Goal: Feedback & Contribution: Contribute content

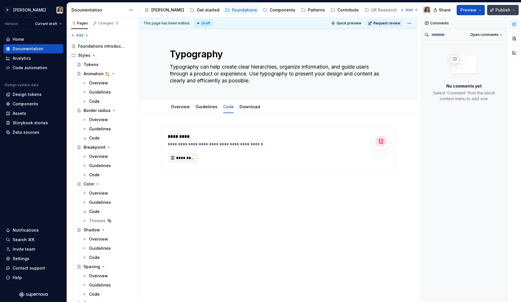
click at [498, 10] on span "Publish" at bounding box center [502, 10] width 15 height 6
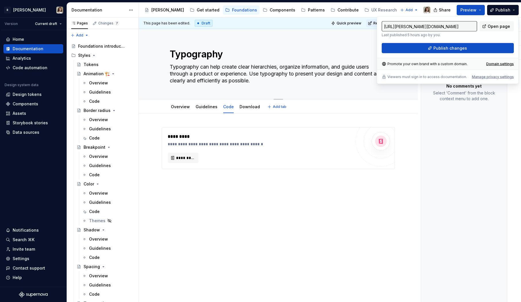
click at [230, 95] on div "Typography Typography can help create clear hierarchies, organize information, …" at bounding box center [278, 64] width 217 height 70
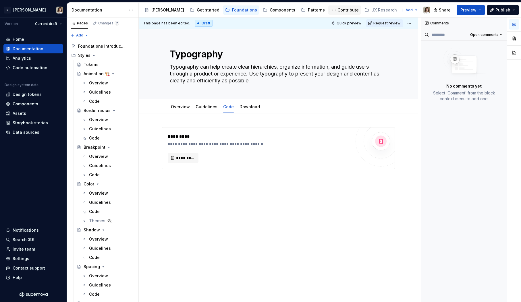
click at [337, 11] on div "Contribute" at bounding box center [347, 10] width 21 height 6
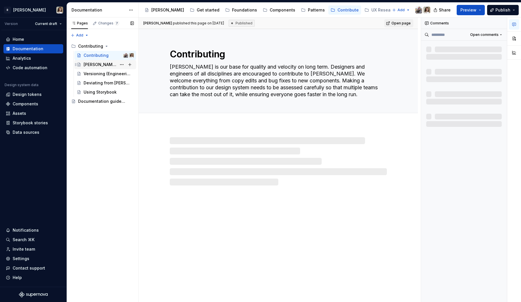
click at [98, 66] on div "[PERSON_NAME] workflow" at bounding box center [100, 65] width 33 height 6
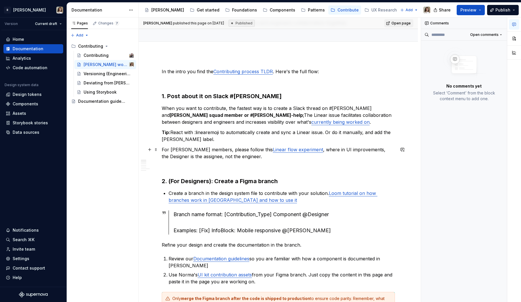
scroll to position [44, 0]
click at [92, 98] on div "Documentation guidelines" at bounding box center [106, 101] width 56 height 8
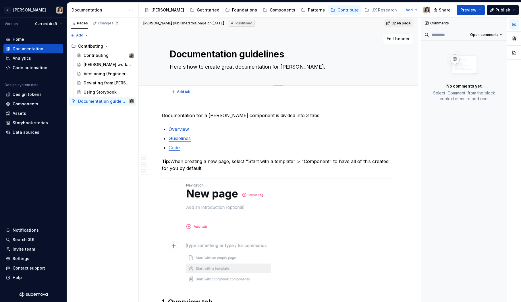
click at [222, 54] on textarea "Documentation guidelines" at bounding box center [277, 54] width 217 height 14
click at [232, 135] on p "Guidelines" at bounding box center [282, 138] width 226 height 7
click at [101, 63] on div "[PERSON_NAME] workflow" at bounding box center [100, 65] width 33 height 6
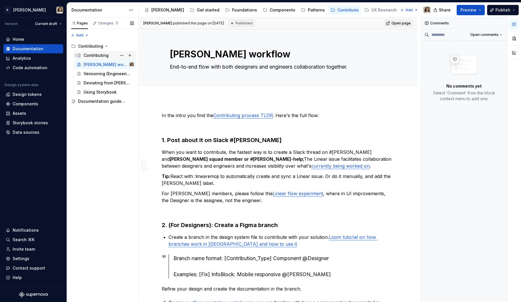
click at [96, 56] on div "Contributing" at bounding box center [96, 56] width 25 height 6
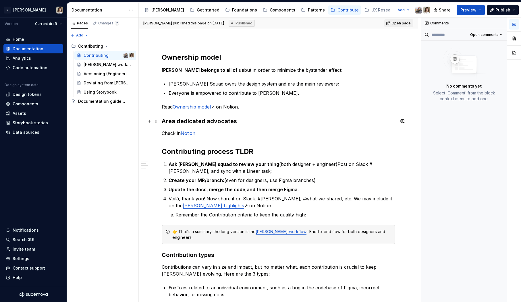
scroll to position [65, 0]
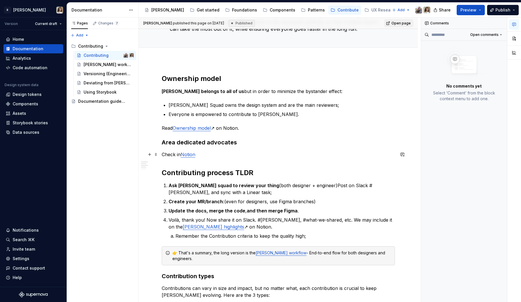
click at [164, 153] on p "Check in Notion" at bounding box center [278, 154] width 233 height 7
click at [170, 128] on p "Read Ownership model ↗ on Notion." at bounding box center [278, 128] width 233 height 7
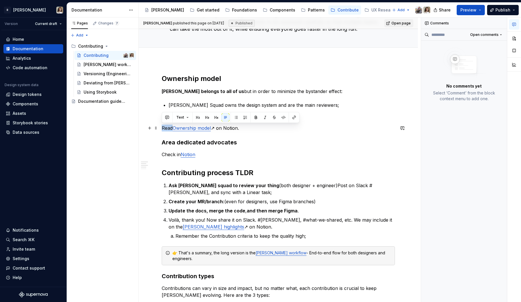
click at [170, 128] on p "Read Ownership model ↗ on Notion." at bounding box center [278, 128] width 233 height 7
click at [194, 103] on p "[PERSON_NAME] Squad owns the design system and are the main reviewers;" at bounding box center [282, 105] width 226 height 7
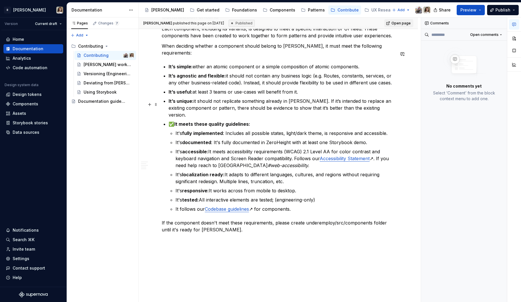
scroll to position [413, 0]
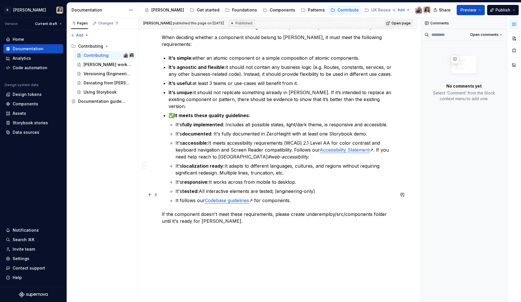
click at [234, 211] on p "If the component doesn't meet these requirements, please create underemploy/src…" at bounding box center [278, 218] width 233 height 14
click at [194, 215] on div "Ownership model [PERSON_NAME] belongs to all of us but in order to minimize the…" at bounding box center [278, 17] width 279 height 609
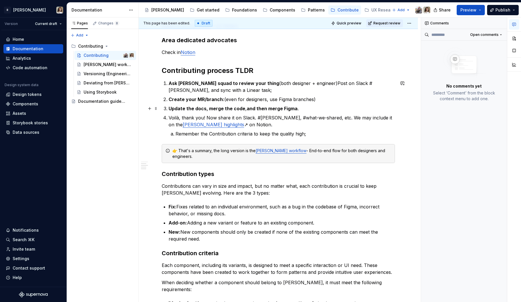
scroll to position [160, 0]
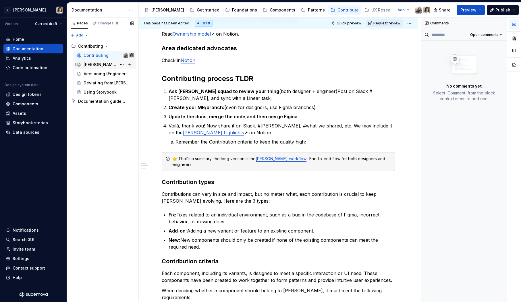
click at [95, 65] on div "[PERSON_NAME] workflow" at bounding box center [100, 65] width 33 height 6
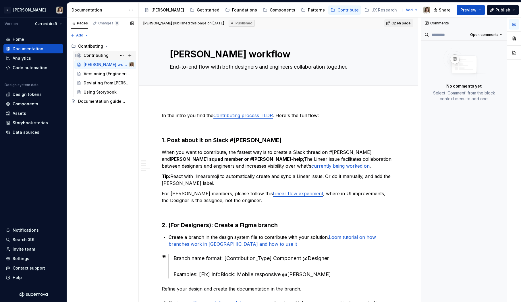
click at [99, 55] on div "Contributing" at bounding box center [96, 56] width 25 height 6
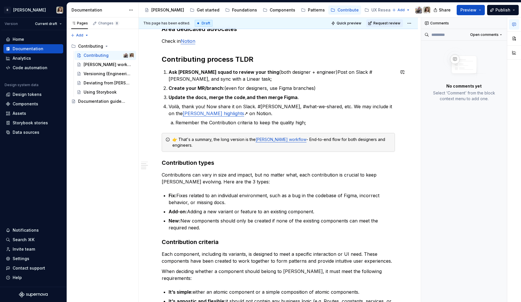
scroll to position [187, 0]
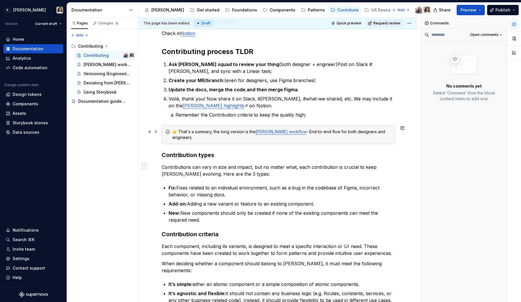
click at [274, 133] on link "[PERSON_NAME] workflow" at bounding box center [281, 131] width 51 height 5
click at [273, 119] on input "Contributing / [PERSON_NAME] workflow" at bounding box center [268, 120] width 65 height 10
click at [314, 121] on button "button" at bounding box center [318, 121] width 8 height 8
type textarea "*"
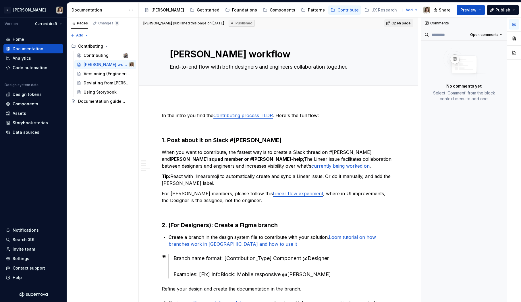
type textarea "*"
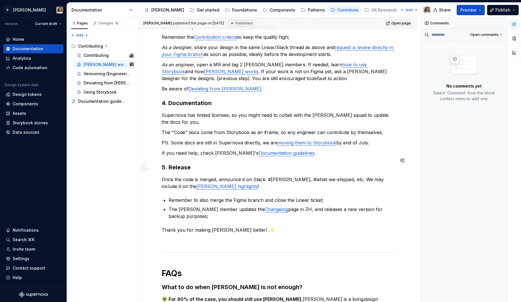
scroll to position [372, 0]
click at [229, 113] on p "Supernova has limited licenses, so you might need to collab with the [PERSON_NA…" at bounding box center [278, 118] width 233 height 14
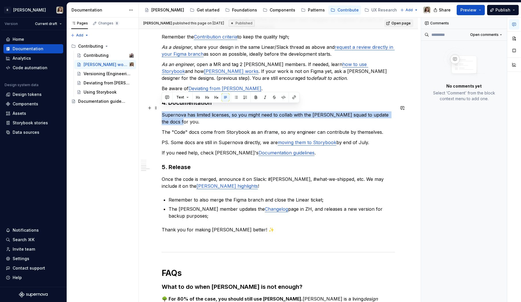
click at [221, 117] on p "Supernova has limited licenses, so you might need to collab with the [PERSON_NA…" at bounding box center [278, 118] width 233 height 14
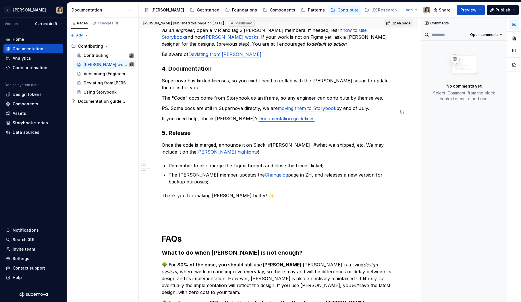
scroll to position [407, 0]
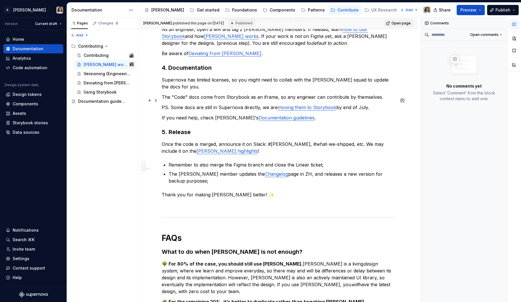
click at [186, 104] on p "PS. Some docs are still in Supernova directly, we are moving them to Storybook …" at bounding box center [278, 107] width 233 height 7
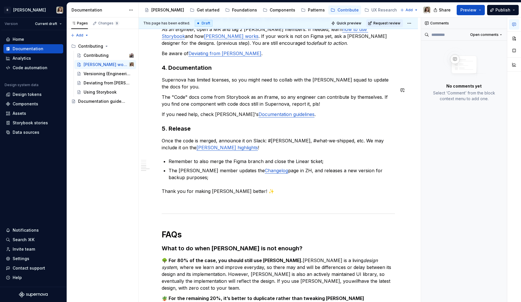
click at [379, 86] on div "In the intro you find the Contributing process TLDR . Here's the full flow: 1. …" at bounding box center [278, 48] width 233 height 687
click at [382, 94] on p "The "Code" docs come from Storybook as an iframe, so any engineer can contribut…" at bounding box center [278, 101] width 233 height 14
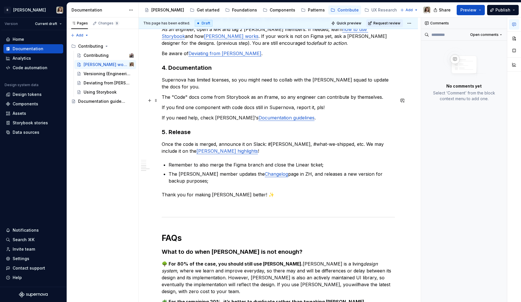
click at [190, 104] on p "If you find one component with code docs still in Supernova, report it, pls!" at bounding box center [278, 107] width 233 height 7
click at [178, 114] on p "If you need help, check Norma's Documentation guidelines ." at bounding box center [278, 117] width 233 height 7
click at [208, 114] on p "If you need help, check Norma's Documentation guidelines ." at bounding box center [278, 117] width 233 height 7
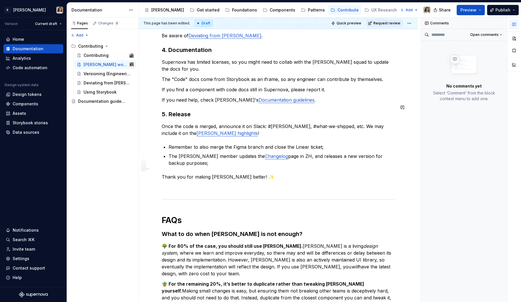
scroll to position [427, 0]
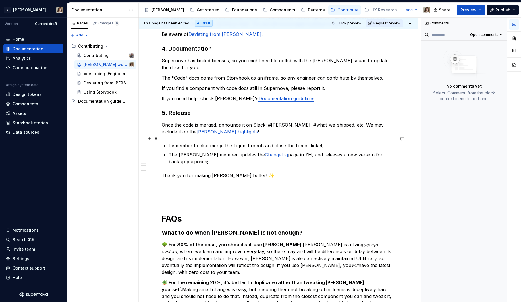
click at [215, 142] on p "Remember to also merge the Figma branch and close the Linear ticket;" at bounding box center [282, 145] width 226 height 7
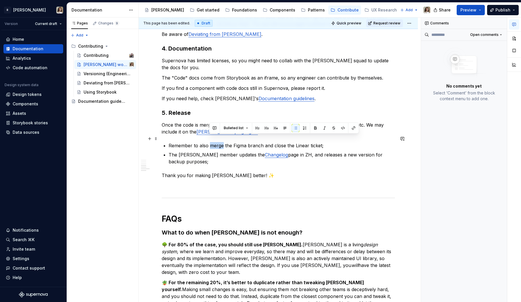
click at [215, 142] on p "Remember to also merge the Figma branch and close the Linear ticket;" at bounding box center [282, 145] width 226 height 7
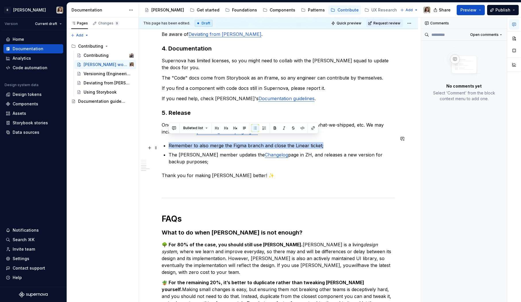
click at [209, 151] on p "The Norma member updates the Changelog page in ZH, and releases a new version f…" at bounding box center [282, 158] width 226 height 14
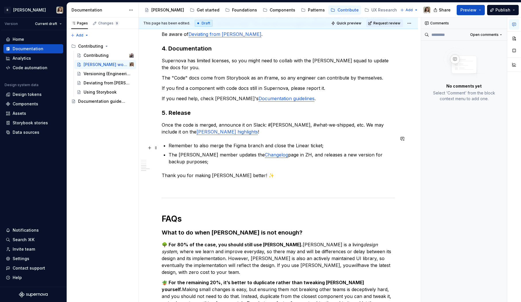
click at [203, 153] on p "The Norma member updates the Changelog page in ZH, and releases a new version f…" at bounding box center [282, 158] width 226 height 14
click at [287, 151] on p "The Norma member updates the Changelog page in ZH, and releases a new version f…" at bounding box center [282, 158] width 226 height 14
click at [265, 152] on link "Changelog" at bounding box center [276, 155] width 23 height 6
click at [277, 151] on p "The Norma member updates the Changelog page, and releases a new version for bac…" at bounding box center [282, 158] width 226 height 14
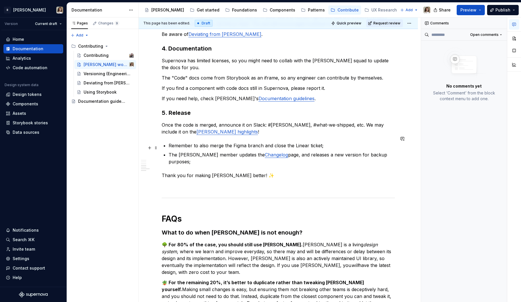
click at [301, 151] on p "The Norma member updates the Changelog page, and releases a new version for bac…" at bounding box center [282, 158] width 226 height 14
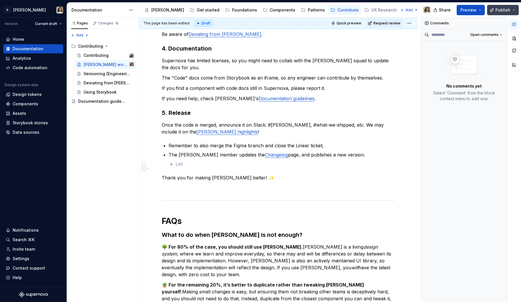
click at [498, 6] on button "Publish" at bounding box center [503, 10] width 32 height 10
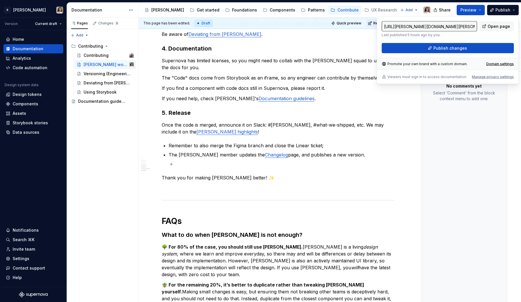
type textarea "*"
click at [461, 46] on span "Publish changes" at bounding box center [450, 48] width 34 height 6
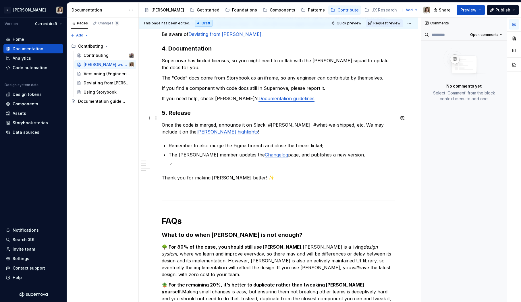
click at [264, 121] on p "Once the code is merged, announce it on Slack: #norma, #what-we-shipped, etc. W…" at bounding box center [278, 128] width 233 height 14
click at [245, 121] on p "Once the code is merged, announce it on Slack: #norma, #what-we-shipped, etc. W…" at bounding box center [278, 128] width 233 height 14
click at [198, 151] on p "The Norma member updates the Changelog page, and publishes a new version." at bounding box center [282, 154] width 226 height 7
click at [194, 161] on p at bounding box center [284, 164] width 219 height 7
click at [210, 161] on p "🆕 The Publish is manual, Supernova does not support auto-publish as Zeroheight …" at bounding box center [284, 164] width 219 height 7
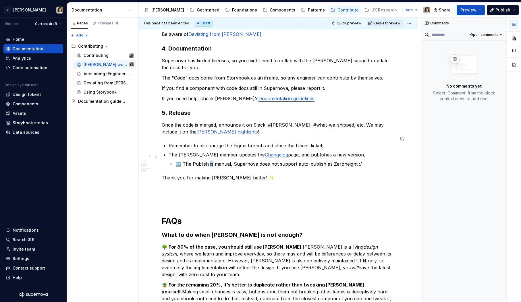
click at [210, 161] on p "🆕 The Publish is manual, Supernova does not support auto-publish as Zeroheight …" at bounding box center [284, 164] width 219 height 7
click at [372, 161] on p "🆕 The Publish must be manual, Supernova does not support auto-publish as Zerohe…" at bounding box center [284, 164] width 219 height 7
click at [335, 151] on p "The Norma member updates the Changelog page, and publishes a new version." at bounding box center [282, 154] width 226 height 7
click at [340, 161] on p "🆕 The Publish must be manual, Supernova does not support auto-publish as Zerohe…" at bounding box center [284, 164] width 219 height 7
click at [154, 157] on span at bounding box center [156, 157] width 5 height 8
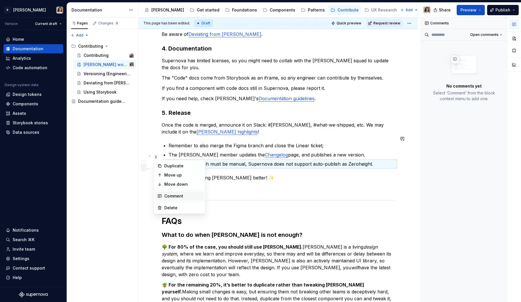
click at [174, 193] on div "Comment" at bounding box center [179, 196] width 49 height 9
type textarea "*"
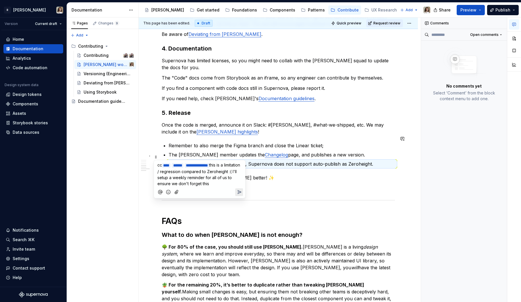
click at [182, 176] on span "this is a limitation / regression compared to Zeroheight :( I'll setup a weekly…" at bounding box center [199, 175] width 84 height 24
click at [197, 180] on span "this is a limitation / regression compared to Zeroheight :( I'll setup a weekly…" at bounding box center [199, 175] width 84 height 24
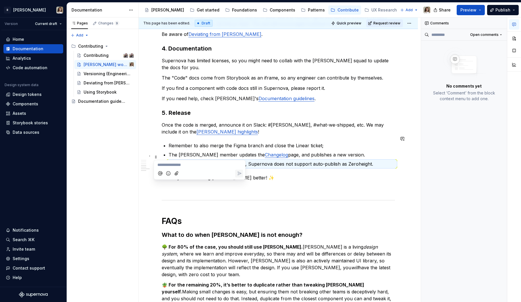
click at [261, 174] on p "Thank you for making [PERSON_NAME] better! ✨" at bounding box center [278, 177] width 233 height 7
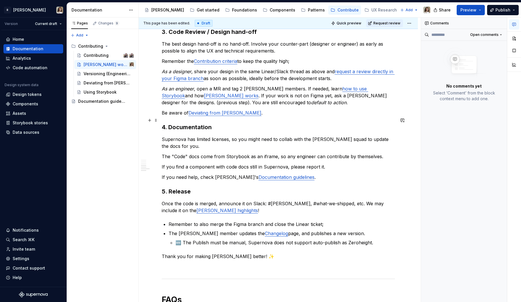
scroll to position [375, 0]
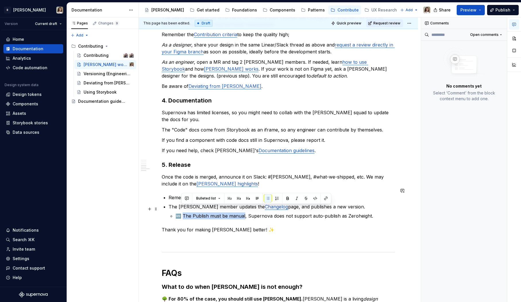
drag, startPoint x: 182, startPoint y: 209, endPoint x: 243, endPoint y: 209, distance: 60.6
click at [243, 213] on p "🆕 The Publish must be manual, Supernova does not support auto-publish as Zerohe…" at bounding box center [284, 216] width 219 height 7
click at [218, 213] on strong "The Publish must be manual" at bounding box center [213, 216] width 64 height 6
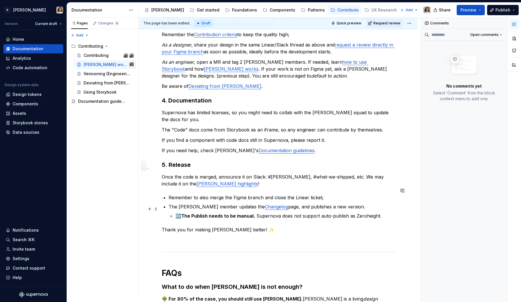
click at [294, 213] on p "🆕 The Publish needs to be manual , Supernova does not support auto-publish as Z…" at bounding box center [284, 216] width 219 height 7
click at [256, 226] on p "Thank you for making [PERSON_NAME] better! ✨" at bounding box center [278, 229] width 233 height 7
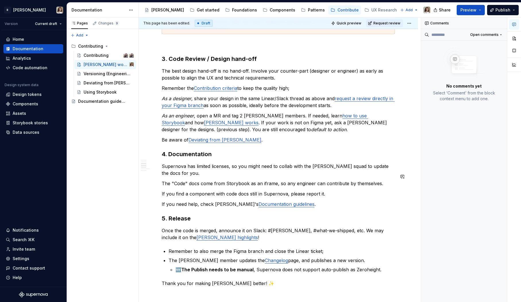
scroll to position [328, 0]
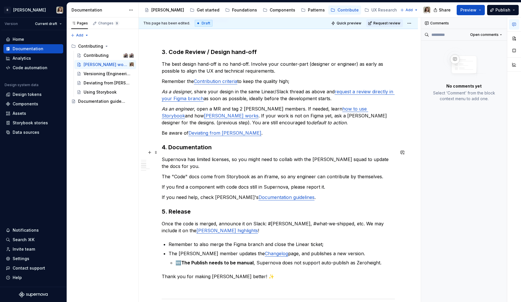
click at [215, 158] on p "Supernova has limited licenses, so you might need to collab with the [PERSON_NA…" at bounding box center [278, 163] width 233 height 14
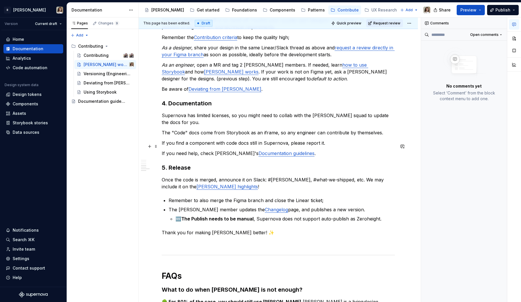
scroll to position [377, 0]
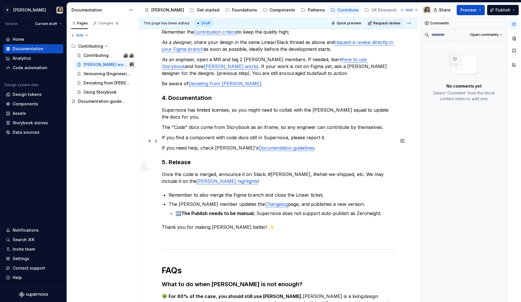
click at [305, 144] on p "If you need help, check Norma's Documentation guidelines ." at bounding box center [278, 147] width 233 height 7
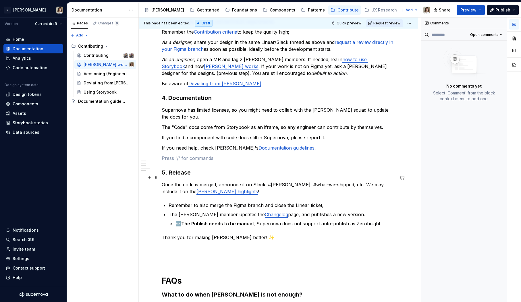
click at [218, 186] on p "Once the code is merged, announce it on Slack: #norma, #what-we-shipped, etc. W…" at bounding box center [278, 188] width 233 height 14
click at [219, 181] on p "Once the code is merged, announce it on Slack: #norma, #what-we-shipped, etc. W…" at bounding box center [278, 188] width 233 height 14
click at [213, 169] on h3 "5. Release" at bounding box center [278, 173] width 233 height 8
click at [197, 169] on h3 "5. Release" at bounding box center [278, 173] width 233 height 8
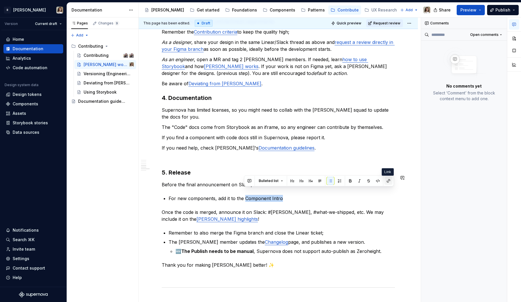
click at [386, 182] on button "button" at bounding box center [389, 181] width 8 height 8
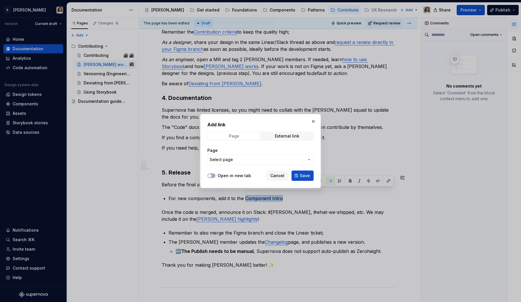
click at [247, 134] on span "Page" at bounding box center [234, 136] width 52 height 8
click at [236, 160] on span "Select page" at bounding box center [257, 160] width 95 height 6
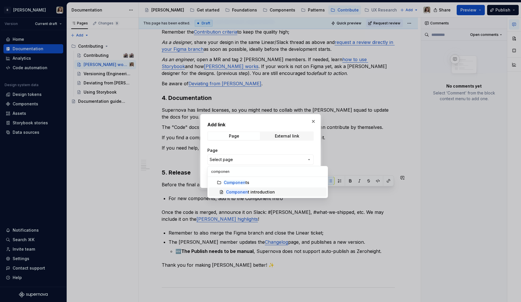
type input "componen"
click at [252, 190] on div "Componen t introduction" at bounding box center [250, 192] width 49 height 6
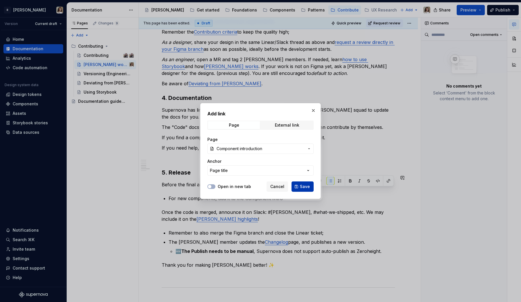
click at [298, 185] on button "Save" at bounding box center [303, 187] width 22 height 10
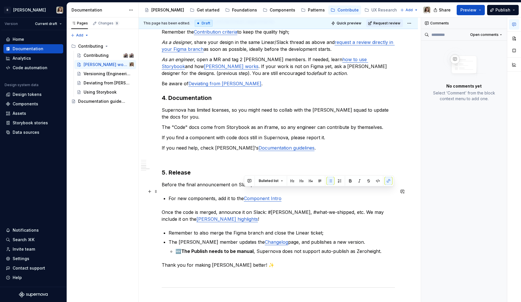
click at [292, 195] on p "For new components, add it to the Component Intro" at bounding box center [282, 198] width 226 height 7
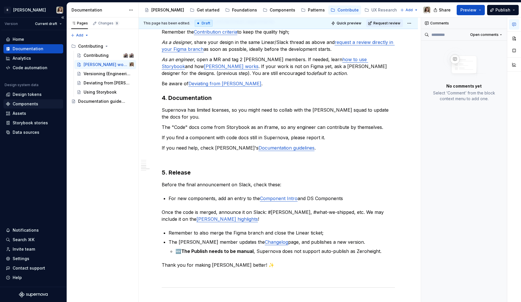
click at [30, 101] on div "Components" at bounding box center [26, 104] width 26 height 6
click at [307, 195] on p "For new components, add an entry to the Component Intro and DS Components" at bounding box center [282, 198] width 226 height 7
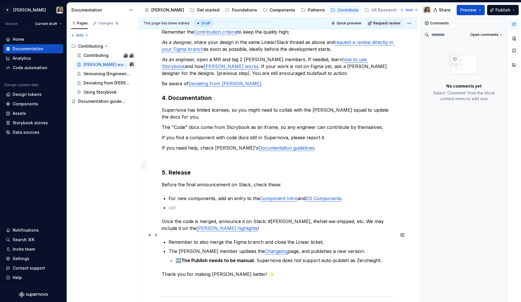
click at [217, 239] on p "Remember to also merge the Figma branch and close the Linear ticket;" at bounding box center [282, 242] width 226 height 7
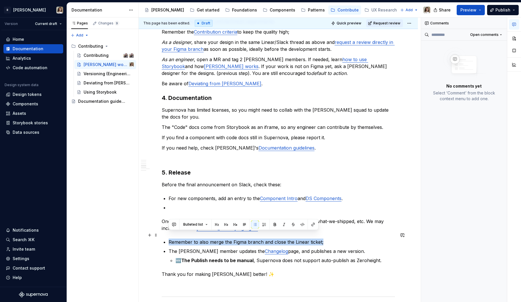
click at [217, 239] on p "Remember to also merge the Figma branch and close the Linear ticket;" at bounding box center [282, 242] width 226 height 7
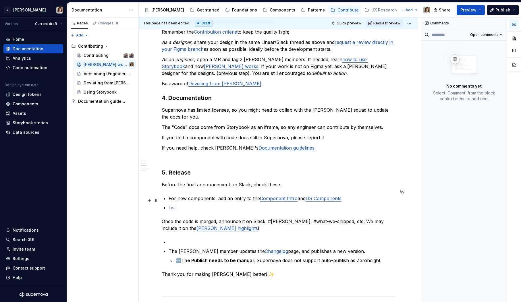
click at [190, 204] on p at bounding box center [282, 207] width 226 height 7
click at [171, 204] on p "Remember to also merge the Figma branch and close the Linear ticket;" at bounding box center [282, 207] width 226 height 7
click at [188, 248] on p "The Norma member updates the Changelog page, and publishes a new version." at bounding box center [282, 251] width 226 height 7
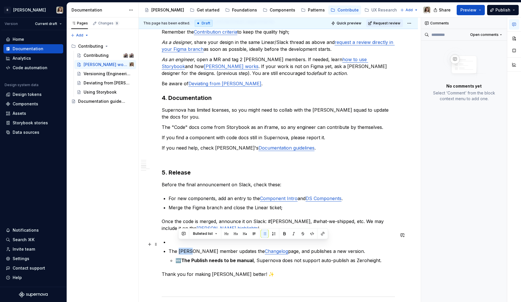
click at [188, 248] on p "The Norma member updates the Changelog page, and publishes a new version." at bounding box center [282, 251] width 226 height 7
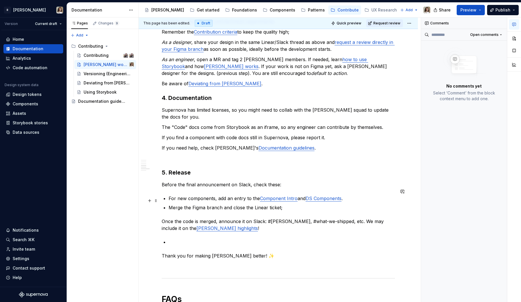
click at [288, 204] on p "Merge the Figma branch and close the Linear ticket;" at bounding box center [282, 207] width 226 height 7
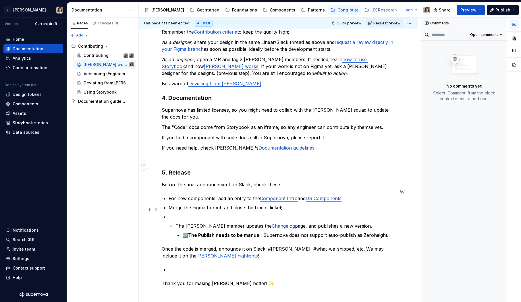
click at [210, 213] on p at bounding box center [282, 216] width 226 height 7
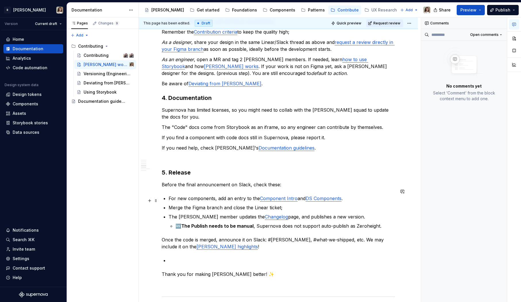
click at [227, 204] on p "Merge the Figma branch and close the Linear ticket;" at bounding box center [282, 207] width 226 height 7
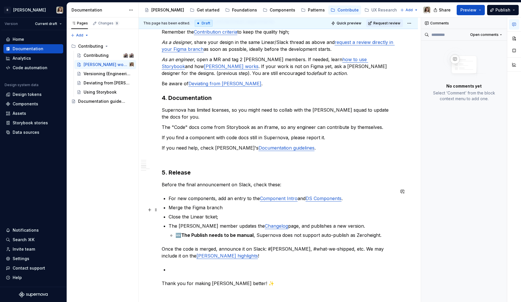
click at [223, 213] on p "Close the Linear ticket;" at bounding box center [282, 216] width 226 height 7
click at [305, 195] on p "For new components, add an entry to the Component Intro and DS Components ." at bounding box center [282, 198] width 226 height 7
click at [256, 181] on p "Before the final announcement on Slack, check these:" at bounding box center [278, 184] width 233 height 7
click at [186, 182] on div "In the intro you find the Contributing process TLDR . Here's the full flow: 1. …" at bounding box center [278, 109] width 233 height 749
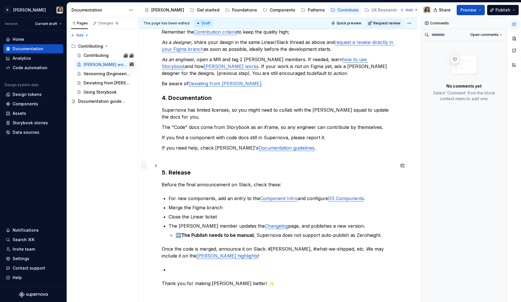
click at [196, 169] on h3 "5. Release" at bounding box center [278, 173] width 233 height 8
click at [223, 213] on p "Close the Linear ticket" at bounding box center [282, 216] width 226 height 7
click at [213, 223] on p "The Norma member updates the Changelog page, and publishes a new version." at bounding box center [282, 226] width 226 height 7
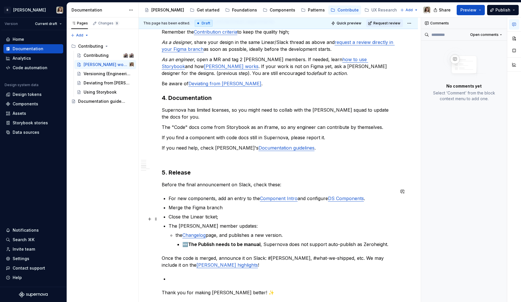
click at [217, 223] on p "The Norma member updates:" at bounding box center [282, 226] width 226 height 7
click at [241, 232] on p "Update the Changelog page, and publishes a new version." at bounding box center [284, 235] width 219 height 7
drag, startPoint x: 237, startPoint y: 229, endPoint x: 304, endPoint y: 225, distance: 67.0
click at [304, 232] on p "Update the Changelog page, and publishes a new version." at bounding box center [284, 235] width 219 height 7
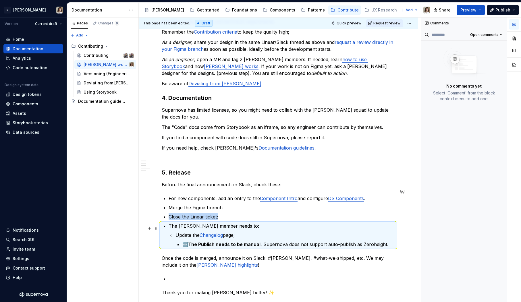
click at [176, 232] on p "Update the Changelog page;" at bounding box center [284, 235] width 219 height 7
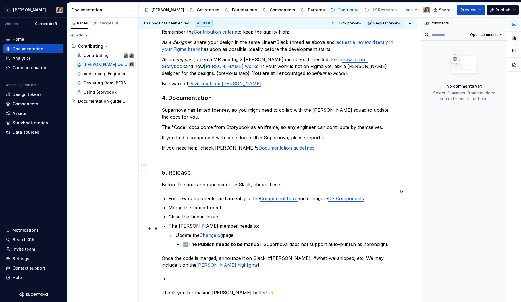
click at [174, 229] on li "The Norma member needs to: Update the Changelog page; 🆕 The Publish needs to be…" at bounding box center [282, 235] width 226 height 25
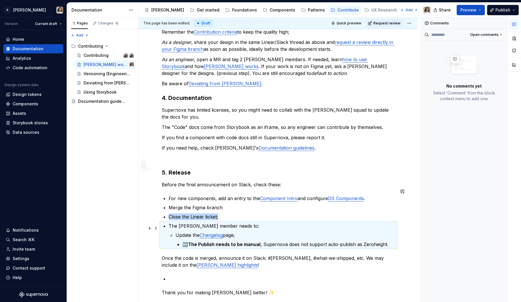
click at [178, 232] on p "Update the Changelog page;" at bounding box center [284, 235] width 219 height 7
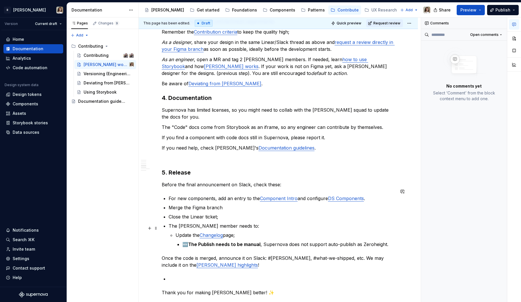
click at [177, 232] on p "Update the Changelog page;" at bounding box center [284, 235] width 219 height 7
click at [176, 232] on p "Update the Changelog page;" at bounding box center [284, 235] width 219 height 7
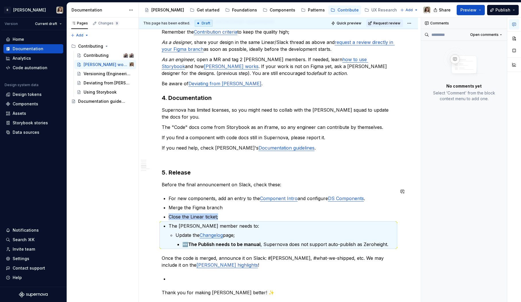
click at [175, 232] on p "Update the Changelog page;" at bounding box center [284, 235] width 219 height 7
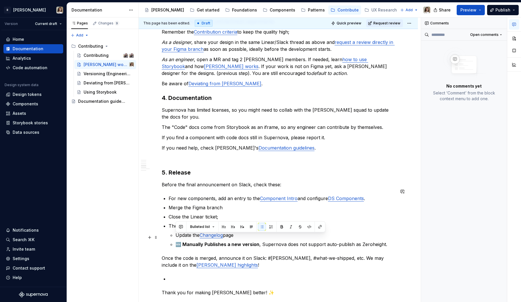
click at [200, 242] on strong "🆕 Manually Publishes a new version" at bounding box center [217, 245] width 84 height 6
click at [209, 195] on p "For new components, add an entry to the Component Intro and configure DS Compon…" at bounding box center [282, 198] width 226 height 7
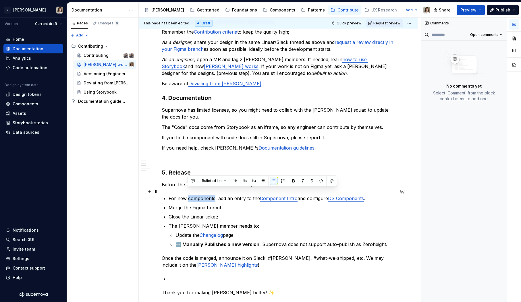
click at [209, 195] on p "For new components, add an entry to the Component Intro and configure DS Compon…" at bounding box center [282, 198] width 226 height 7
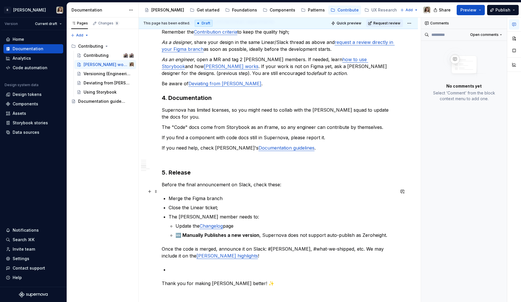
click at [234, 195] on p "Merge the Figma branch" at bounding box center [282, 198] width 226 height 7
click at [243, 223] on p "Update the Changelog page" at bounding box center [284, 226] width 219 height 7
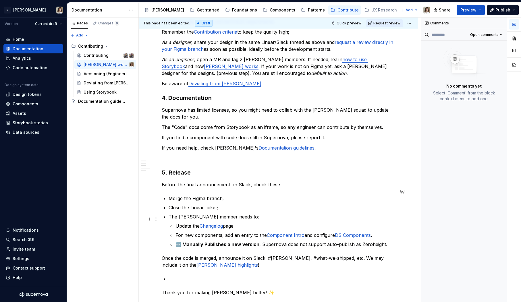
click at [229, 223] on p "Update the Changelog page" at bounding box center [284, 226] width 219 height 7
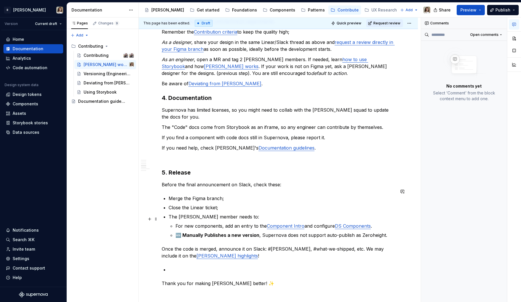
click at [384, 223] on p "For new components, add an entry to the Component Intro and configure DS Compon…" at bounding box center [284, 226] width 219 height 7
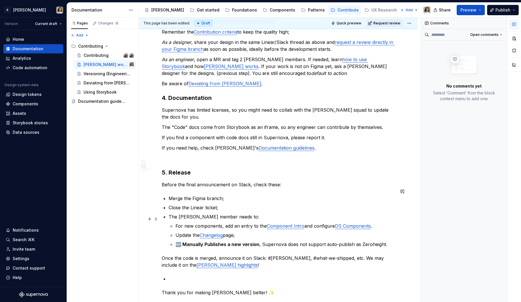
click at [180, 223] on p "For new components, add an entry to the Component Intro and configure DS Compon…" at bounding box center [284, 226] width 219 height 7
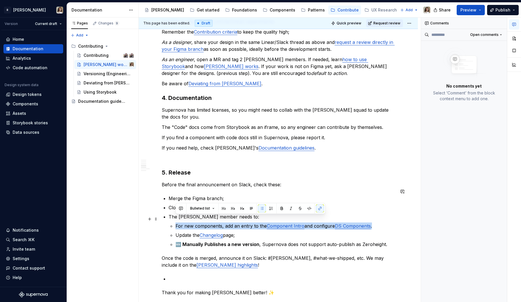
click at [180, 223] on p "For new components, add an entry to the Component Intro and configure DS Compon…" at bounding box center [284, 226] width 219 height 7
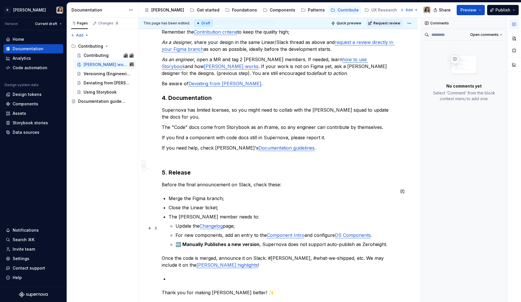
click at [178, 232] on p "For new components, add an entry to the Component Intro and configure DS Compon…" at bounding box center [284, 235] width 219 height 7
click at [232, 234] on ul "Update the Changelog page; For new components, add an entry to the Component In…" at bounding box center [284, 235] width 219 height 25
click at [233, 242] on strong "🆕 Manually Publishes a new version" at bounding box center [217, 245] width 84 height 6
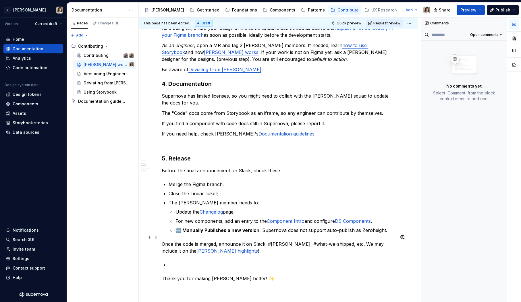
scroll to position [393, 0]
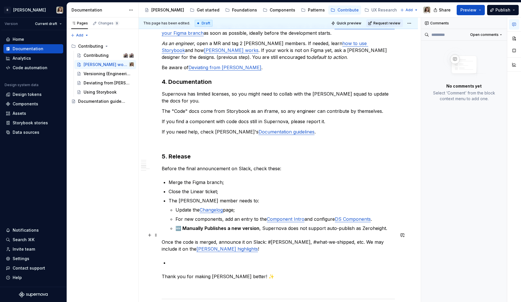
click at [163, 239] on p "Once the code is merged, announce it on Slack: #norma, #what-we-shipped, etc. W…" at bounding box center [278, 246] width 233 height 14
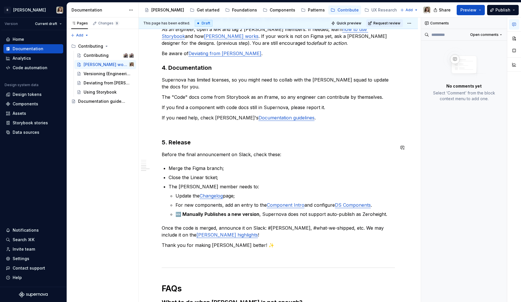
scroll to position [408, 0]
click at [169, 165] on p "Merge the Figma branch;" at bounding box center [282, 168] width 226 height 7
click at [238, 183] on p "The Norma member needs to:" at bounding box center [282, 186] width 226 height 7
click at [243, 192] on p "Update the Changelog page;" at bounding box center [284, 195] width 219 height 7
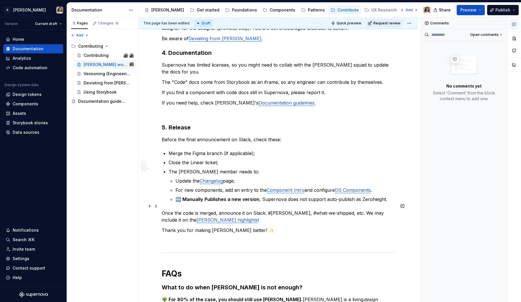
scroll to position [426, 0]
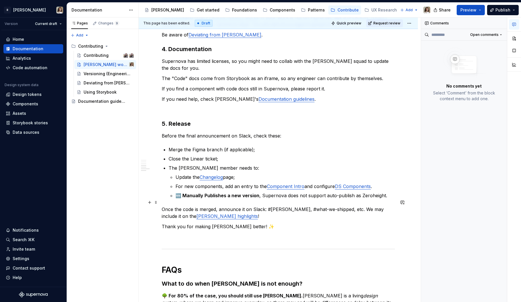
click at [213, 206] on p "Once the code is merged, announce it on Slack: #norma, #what-we-shipped, etc. W…" at bounding box center [278, 213] width 233 height 14
click at [246, 206] on p "Once the code is merged, announce it on Slack: #norma, #what-we-shipped, etc. W…" at bounding box center [278, 213] width 233 height 14
click at [347, 206] on p "Once the code is merged, announce it on Slack: #norma, #what-we-shipped, etc. W…" at bounding box center [278, 213] width 233 height 14
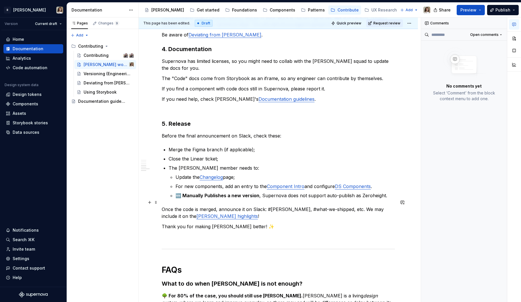
click at [347, 206] on p "Once the code is merged, announce it on Slack: #norma, #what-we-shipped, etc. W…" at bounding box center [278, 213] width 233 height 14
click at [234, 209] on p "Once the code is merged, announce it on Slack: #norma, #what-we-shipped, etc. W…" at bounding box center [278, 213] width 233 height 14
click at [234, 223] on p "Thank you for making [PERSON_NAME] better! ✨" at bounding box center [278, 226] width 233 height 7
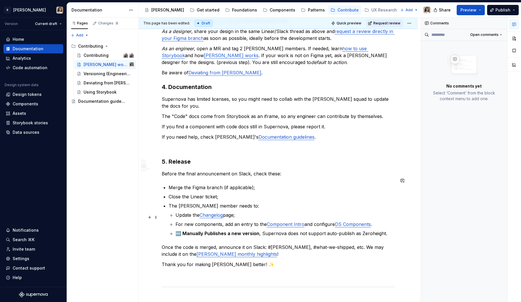
scroll to position [388, 0]
click at [190, 175] on div "In the intro you find the Contributing process TLDR . Here's the full flow: 1. …" at bounding box center [278, 94] width 233 height 741
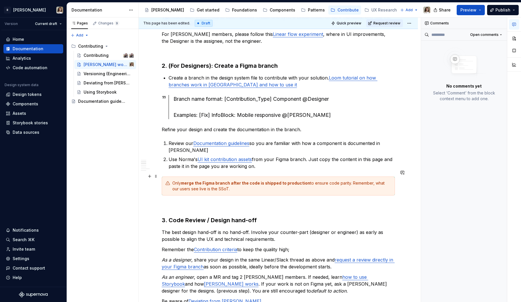
scroll to position [160, 0]
click at [184, 180] on strong "merge the Figma branch after the code is shipped to production" at bounding box center [245, 182] width 129 height 5
click at [199, 180] on strong "merge the Figma branch after the code is shipped to production" at bounding box center [245, 182] width 129 height 5
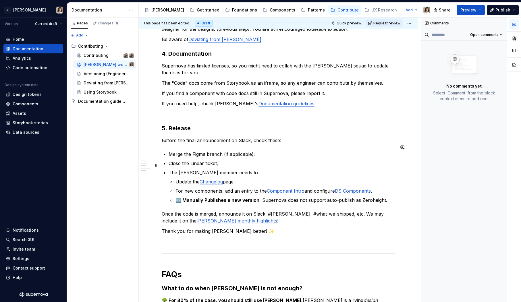
scroll to position [412, 0]
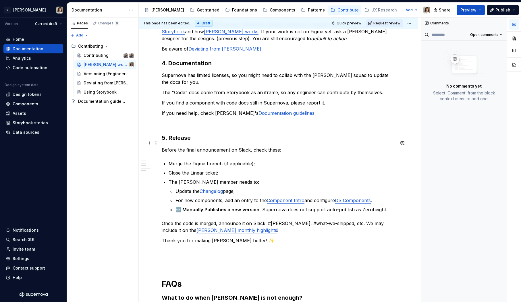
click at [168, 146] on p "Before the final announcement on Slack, check these:" at bounding box center [278, 149] width 233 height 7
click at [260, 146] on p "Once the code is shipped, and before the final announcement on Slack, check the…" at bounding box center [278, 149] width 233 height 7
click at [212, 147] on div "In the intro you find the Contributing process TLDR . Here's the full flow: 1. …" at bounding box center [278, 70] width 233 height 741
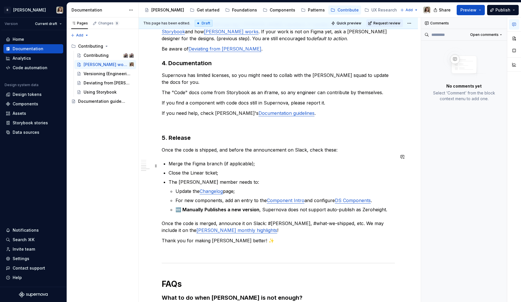
click at [216, 169] on p "Close the Linear ticket;" at bounding box center [282, 172] width 226 height 7
click at [224, 169] on p "Close the Linear ticket;" at bounding box center [282, 172] width 226 height 7
click at [154, 129] on span at bounding box center [156, 131] width 5 height 8
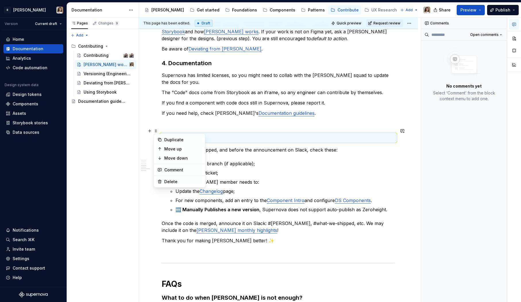
type textarea "*"
